Goal: Task Accomplishment & Management: Manage account settings

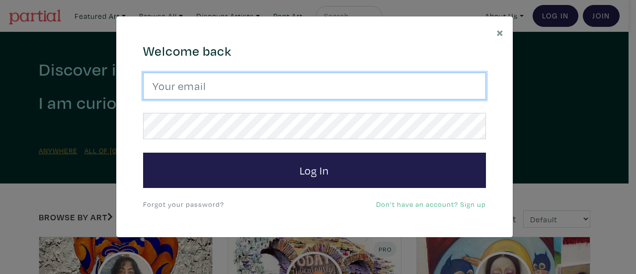
click at [355, 86] on input "email" at bounding box center [314, 86] width 343 height 27
type input "[PERSON_NAME][EMAIL_ADDRESS][DOMAIN_NAME]"
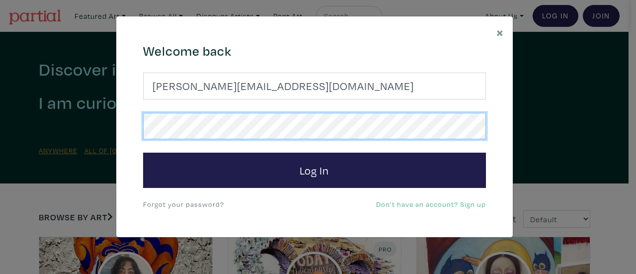
click at [143, 152] on button "Log In" at bounding box center [314, 170] width 343 height 36
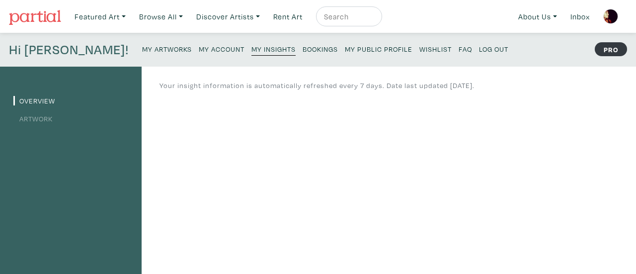
click at [142, 47] on small "My Artworks" at bounding box center [167, 48] width 50 height 9
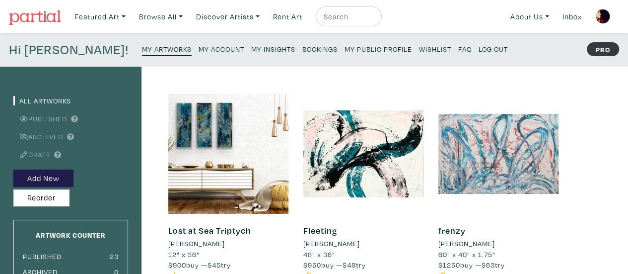
click at [457, 143] on div at bounding box center [499, 153] width 120 height 120
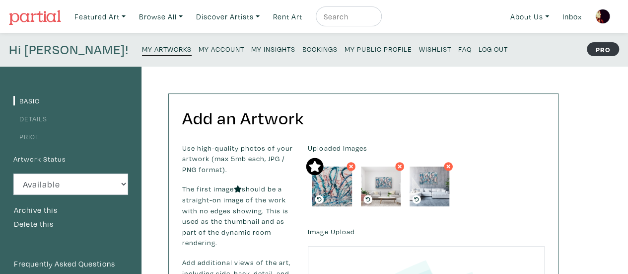
click at [345, 46] on small "My Public Profile" at bounding box center [379, 48] width 68 height 9
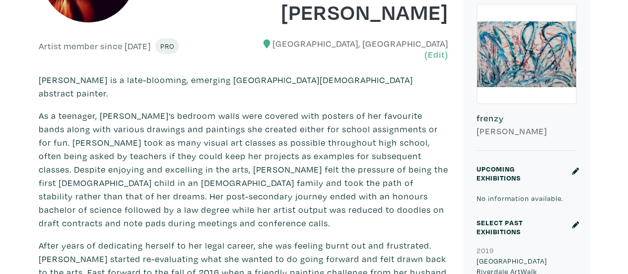
scroll to position [237, 0]
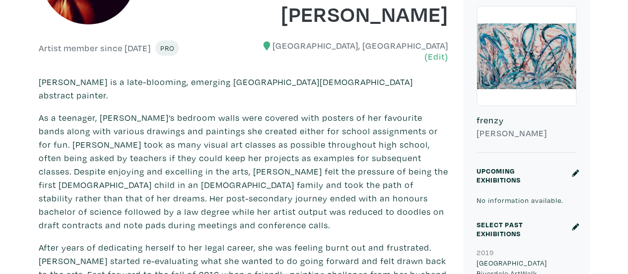
click at [529, 53] on div at bounding box center [526, 55] width 99 height 99
